Goal: Information Seeking & Learning: Check status

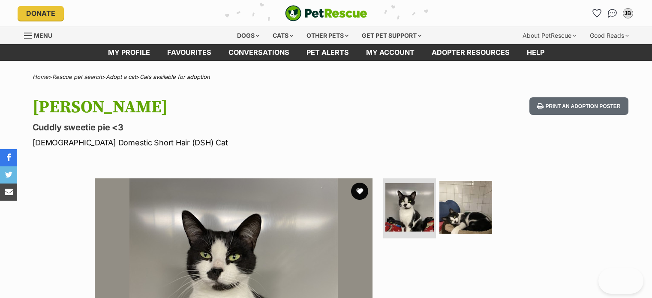
scroll to position [172, 0]
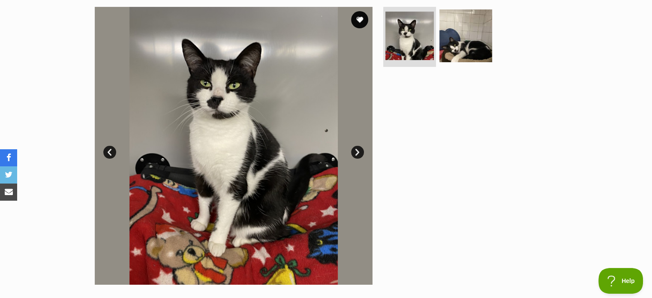
click at [356, 157] on link "Next" at bounding box center [357, 152] width 13 height 13
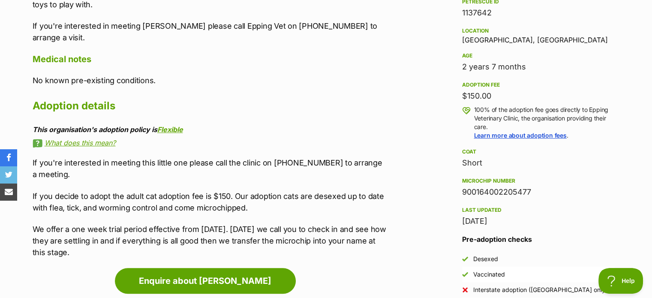
scroll to position [643, 0]
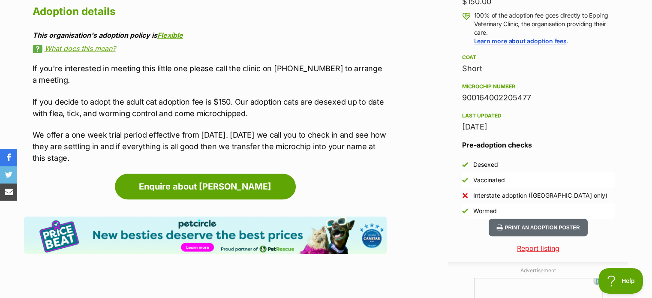
drag, startPoint x: 460, startPoint y: 96, endPoint x: 551, endPoint y: 94, distance: 90.5
click at [551, 94] on aside "Rescue group Epping Veterinary Clinic PetRescue ID 1137642 Location [GEOGRAPHIC…" at bounding box center [539, 46] width 180 height 346
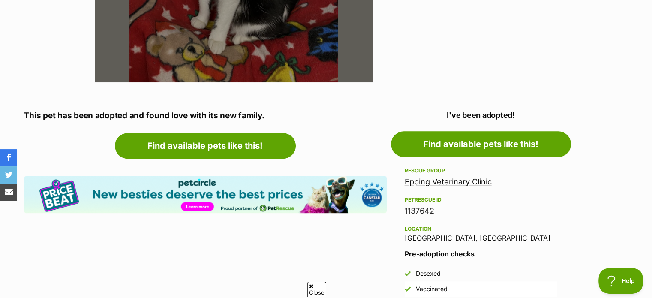
scroll to position [343, 0]
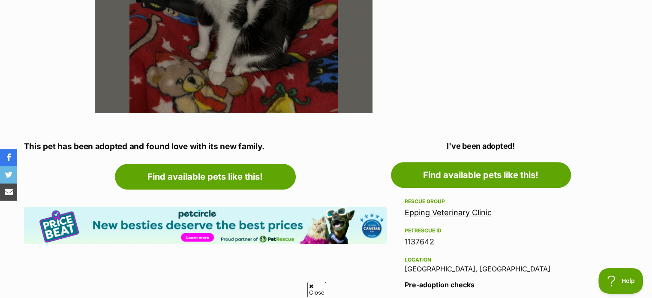
drag, startPoint x: 445, startPoint y: 143, endPoint x: 531, endPoint y: 145, distance: 86.7
click at [531, 145] on p "I've been adopted!" at bounding box center [481, 146] width 180 height 12
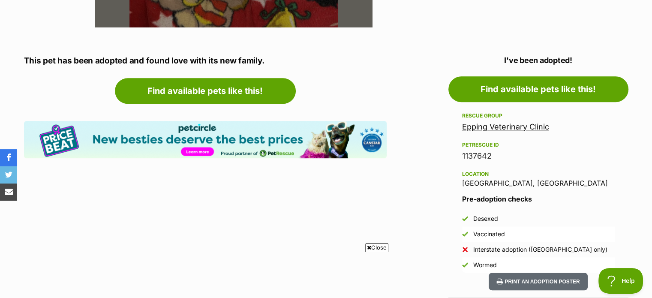
scroll to position [0, 0]
click at [215, 57] on p "This pet has been adopted and found love with its new family." at bounding box center [205, 61] width 363 height 12
drag, startPoint x: 255, startPoint y: 56, endPoint x: 100, endPoint y: 54, distance: 155.7
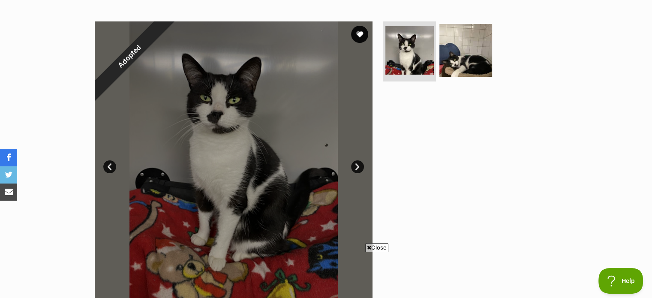
scroll to position [172, 0]
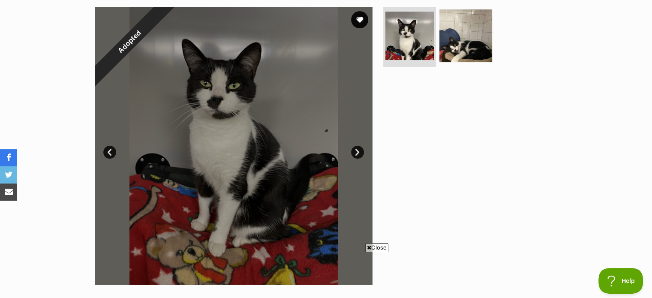
click at [359, 154] on link "Next" at bounding box center [357, 152] width 13 height 13
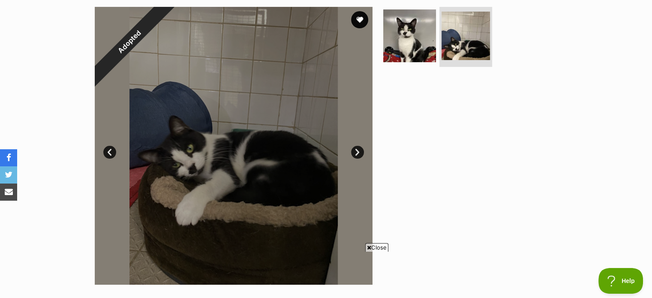
click at [359, 154] on link "Next" at bounding box center [357, 152] width 13 height 13
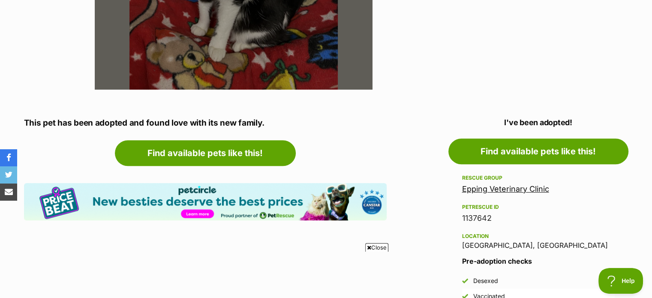
scroll to position [257, 0]
